Goal: Transaction & Acquisition: Purchase product/service

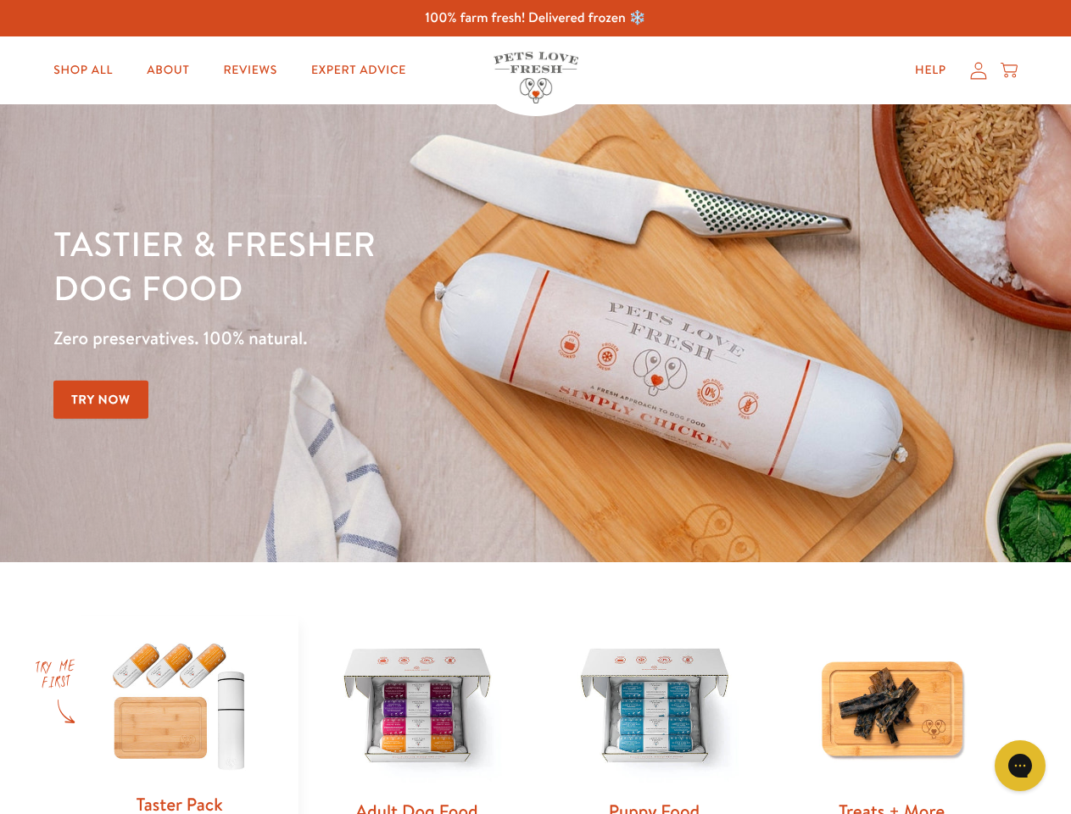
click at [535, 407] on div "Tastier & fresher dog food Zero preservatives. 100% natural. Try Now" at bounding box center [374, 333] width 643 height 224
click at [1021, 766] on icon "Gorgias live chat" at bounding box center [1020, 766] width 16 height 16
